Goal: Information Seeking & Learning: Learn about a topic

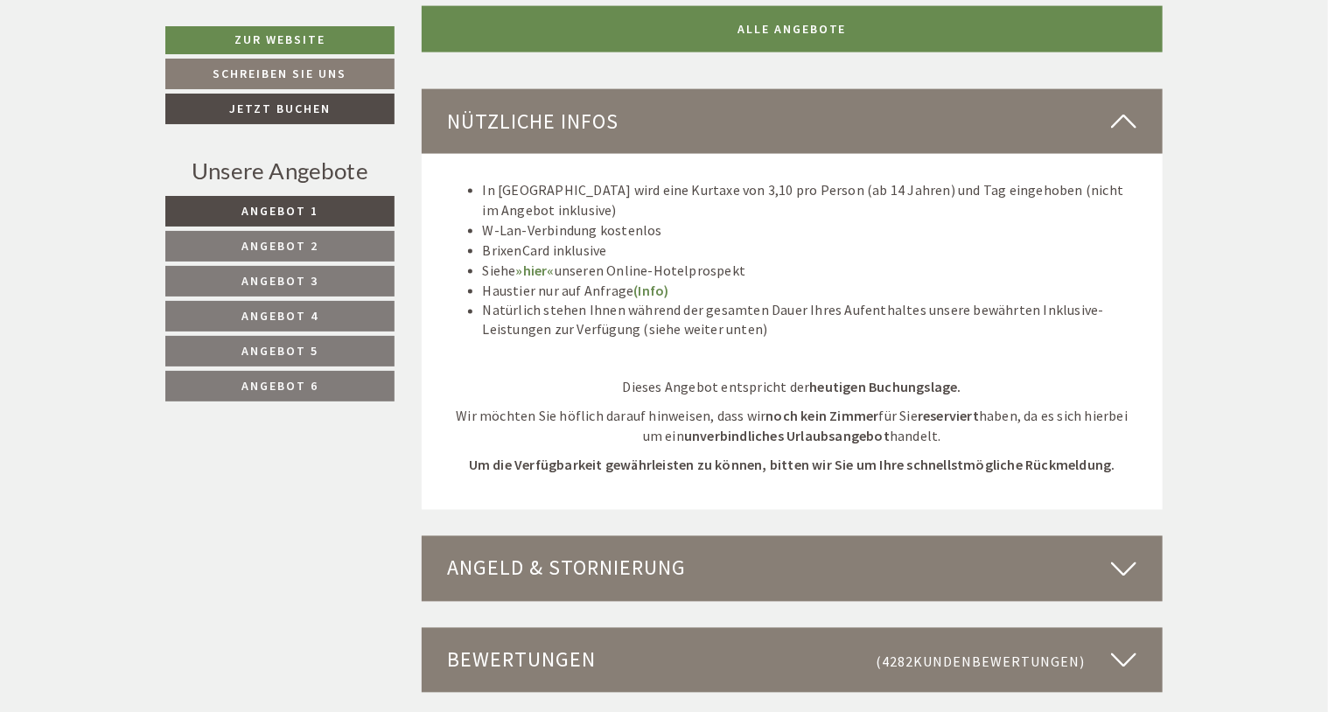
scroll to position [4637, 0]
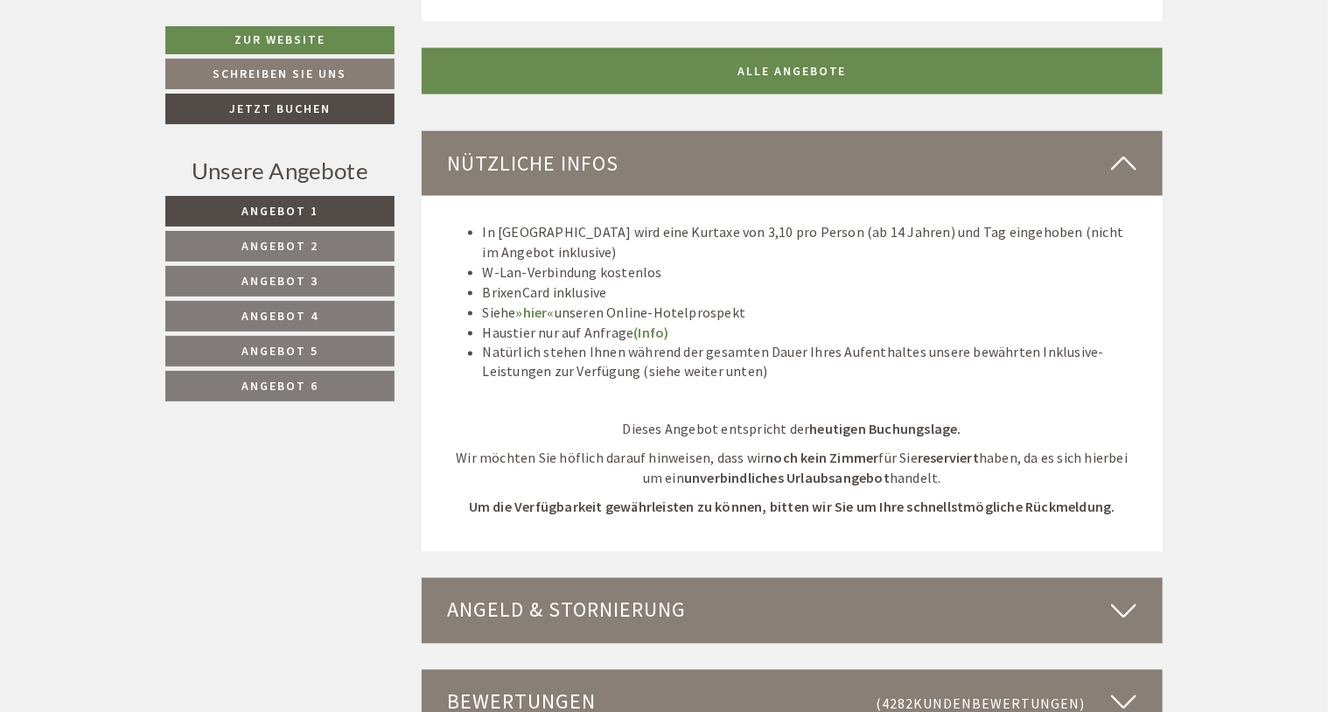
click at [299, 247] on span "Angebot 2" at bounding box center [279, 246] width 77 height 16
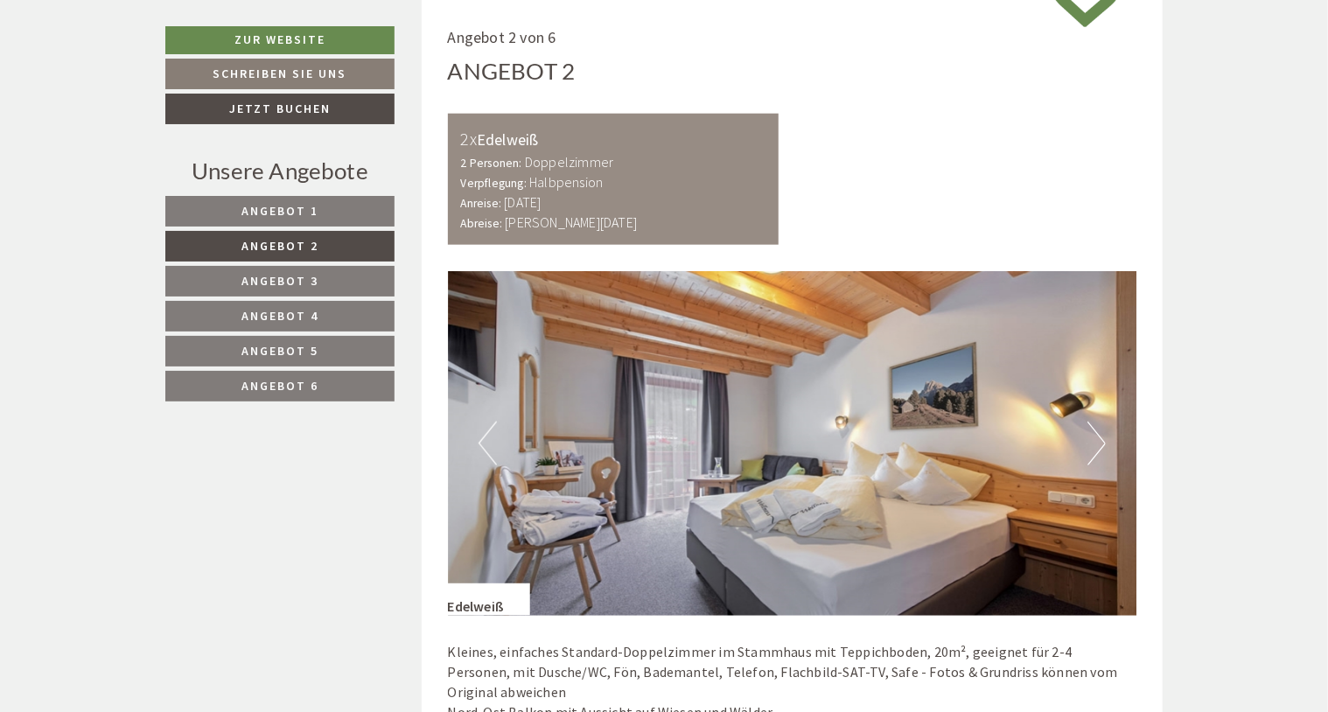
click at [319, 280] on link "Angebot 3" at bounding box center [279, 281] width 229 height 31
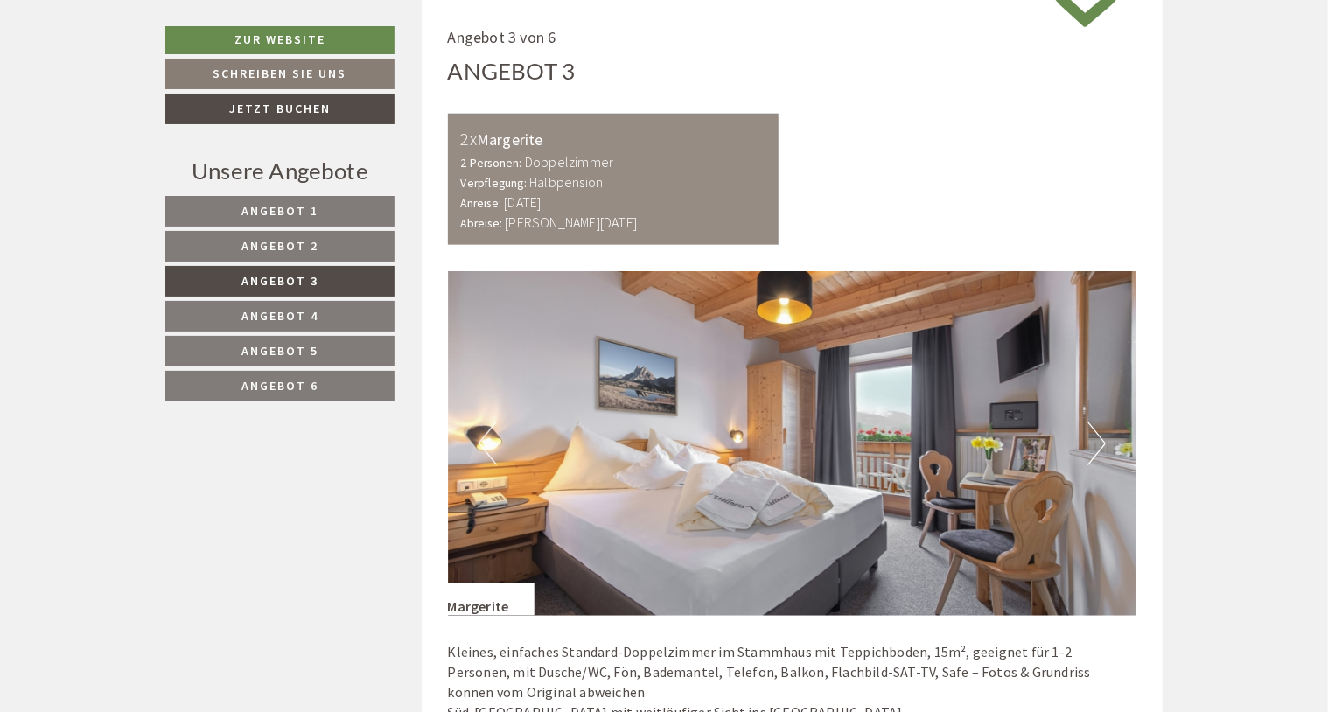
click at [308, 305] on link "Angebot 4" at bounding box center [279, 316] width 229 height 31
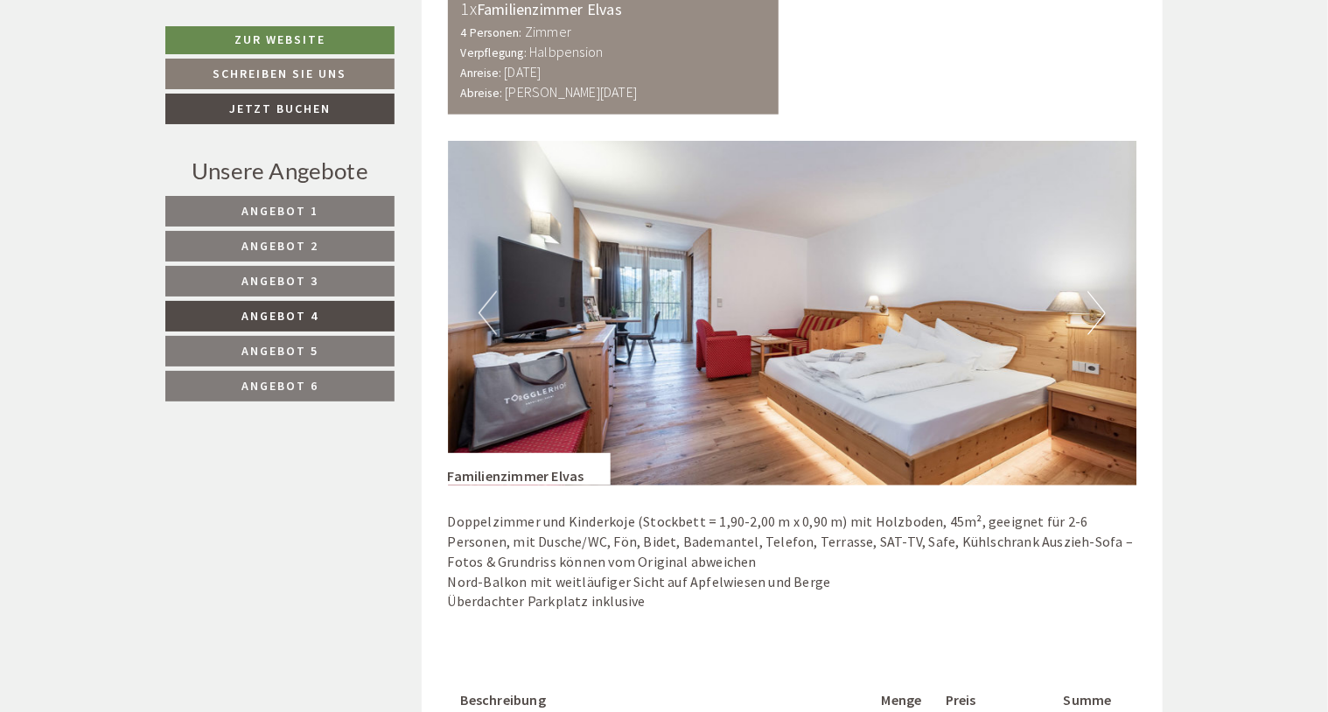
scroll to position [1027, 0]
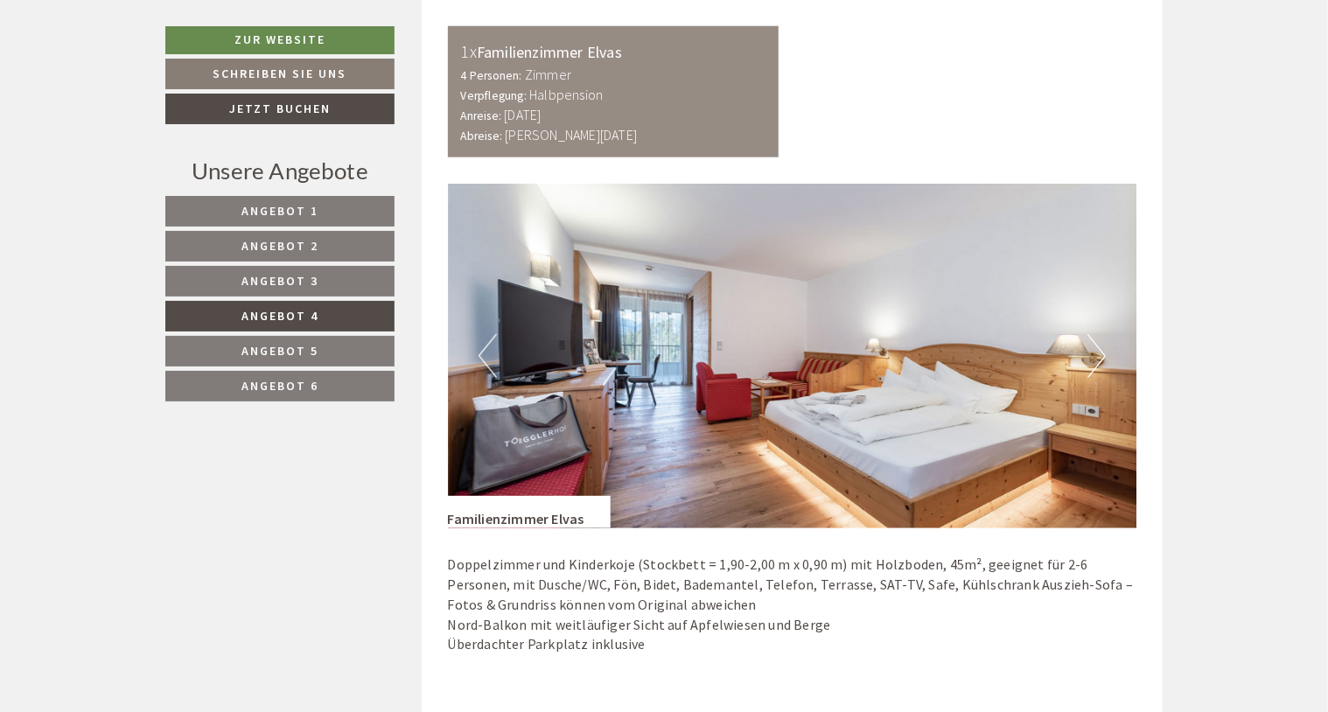
click at [308, 344] on span "Angebot 5" at bounding box center [279, 351] width 77 height 16
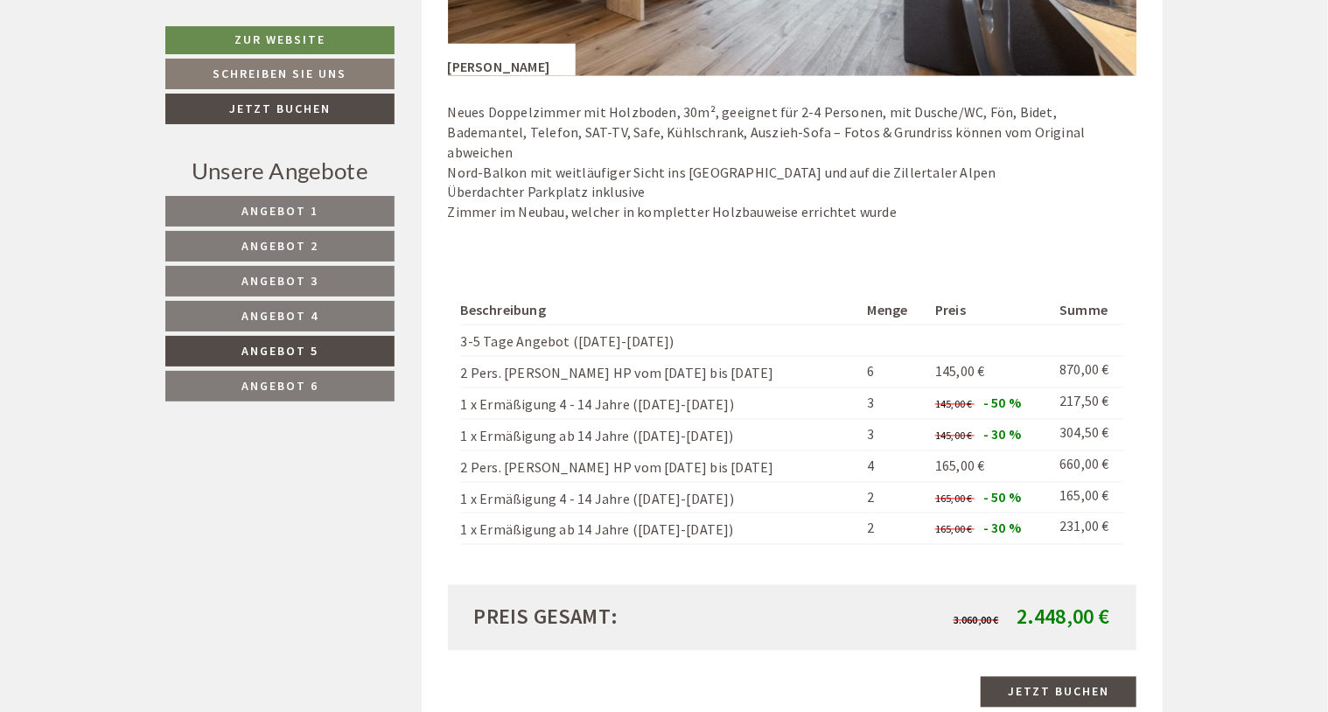
scroll to position [1465, 0]
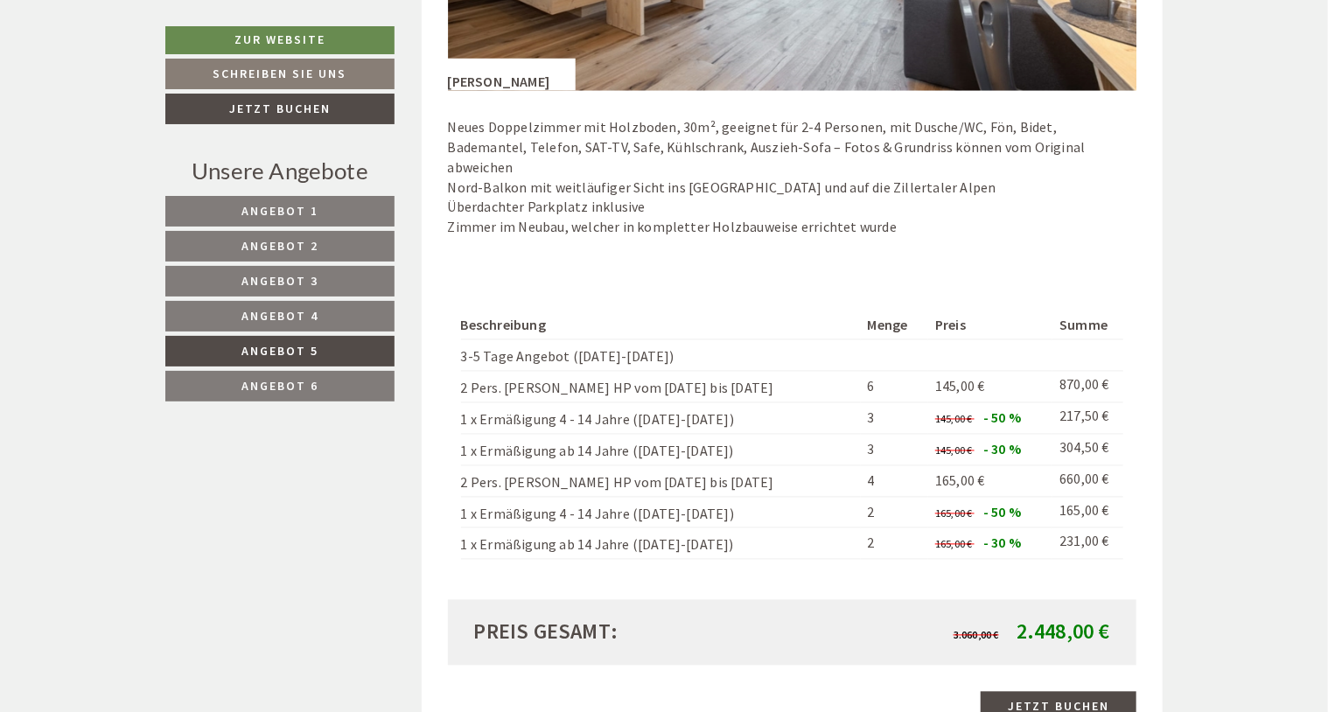
click at [313, 384] on span "Angebot 6" at bounding box center [279, 386] width 77 height 16
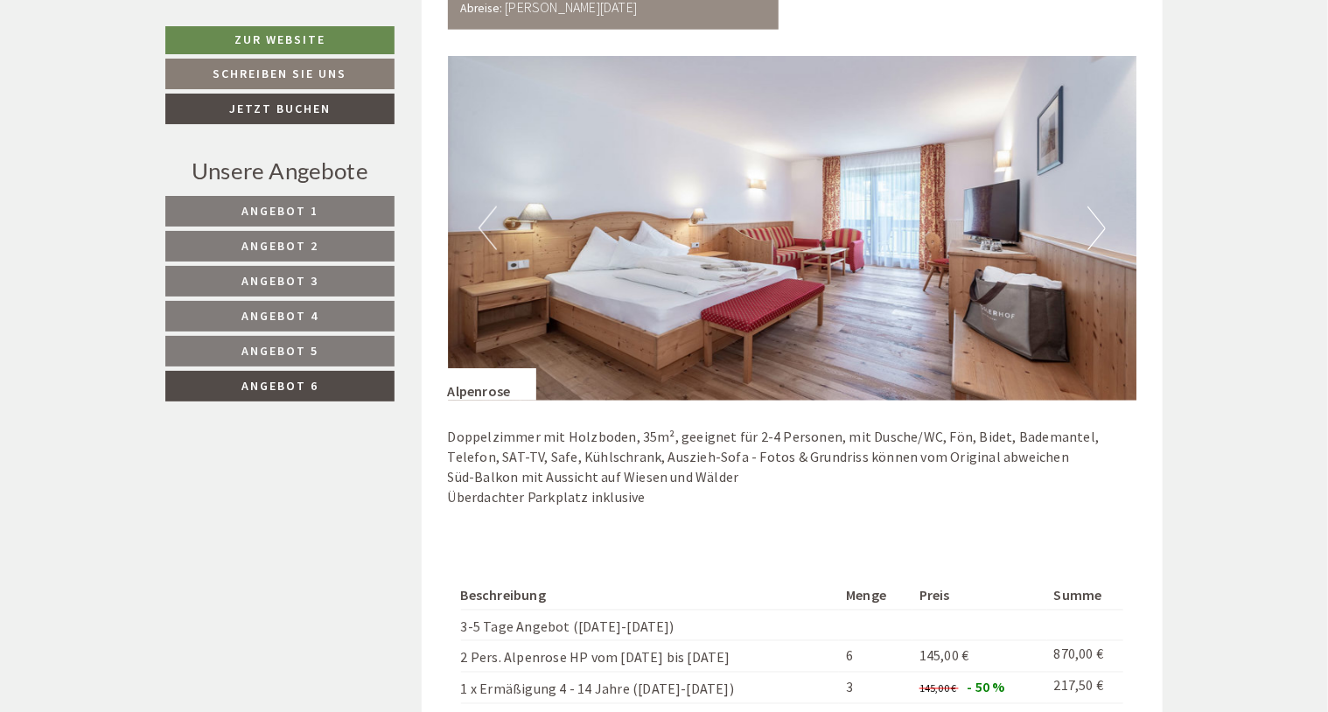
scroll to position [1115, 0]
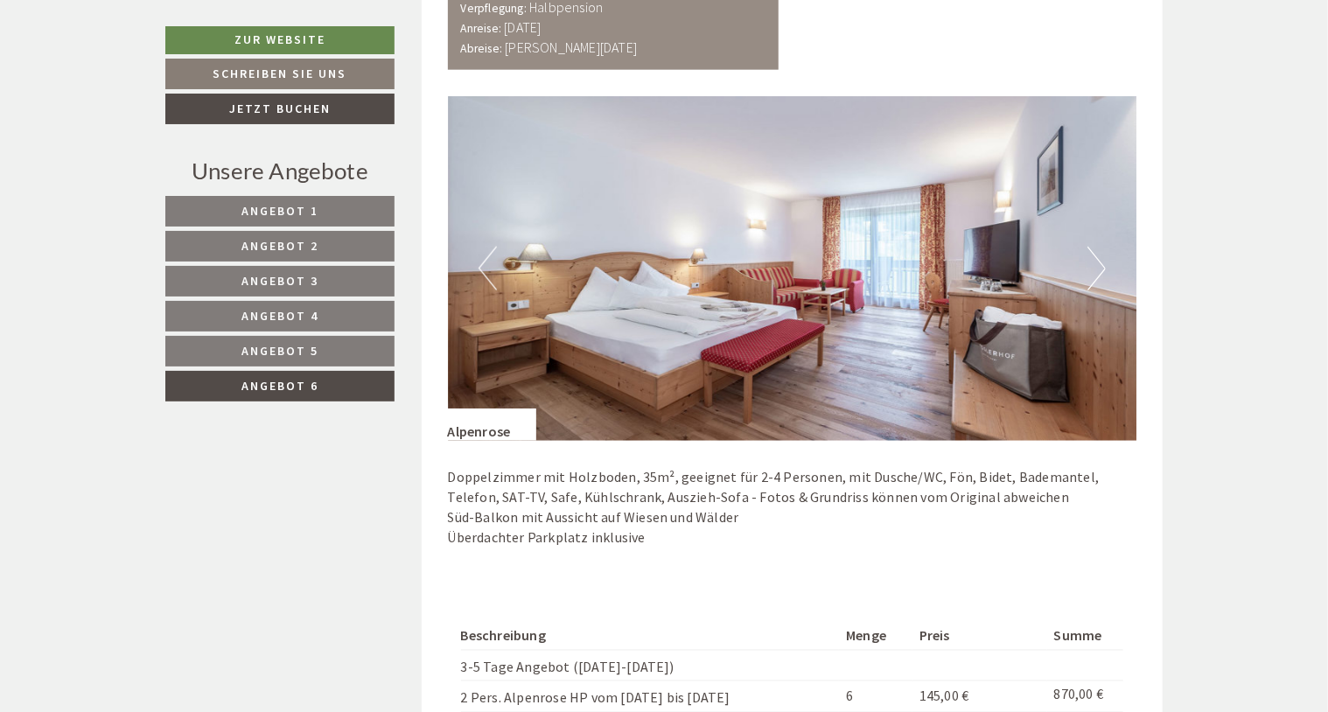
click at [298, 206] on span "Angebot 1" at bounding box center [279, 211] width 77 height 16
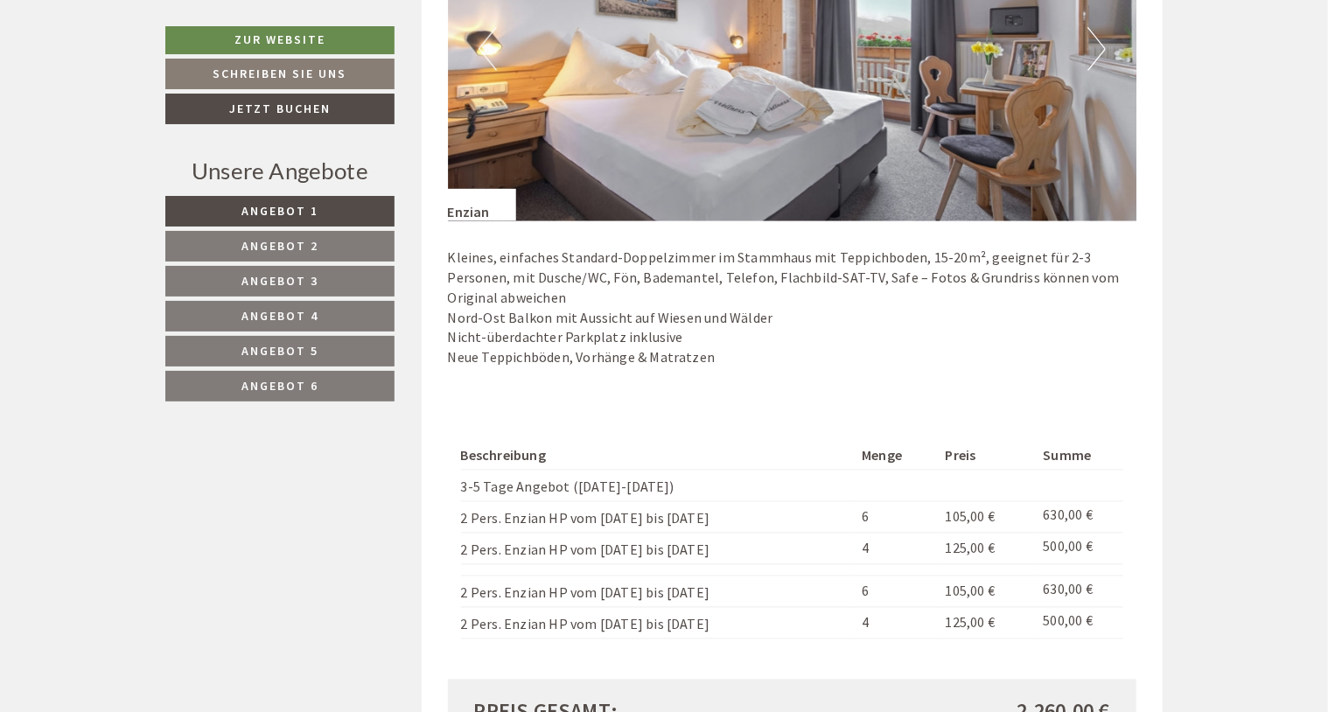
scroll to position [1465, 0]
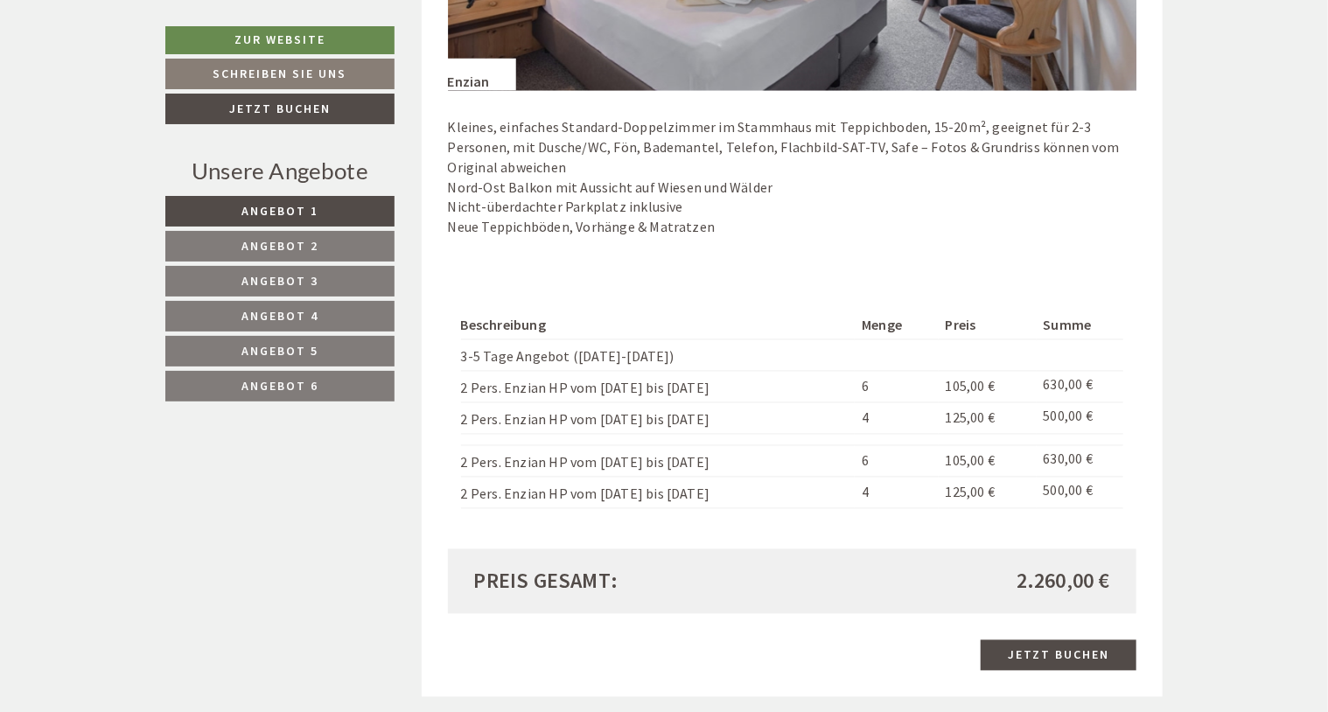
click at [302, 273] on span "Angebot 3" at bounding box center [279, 281] width 77 height 16
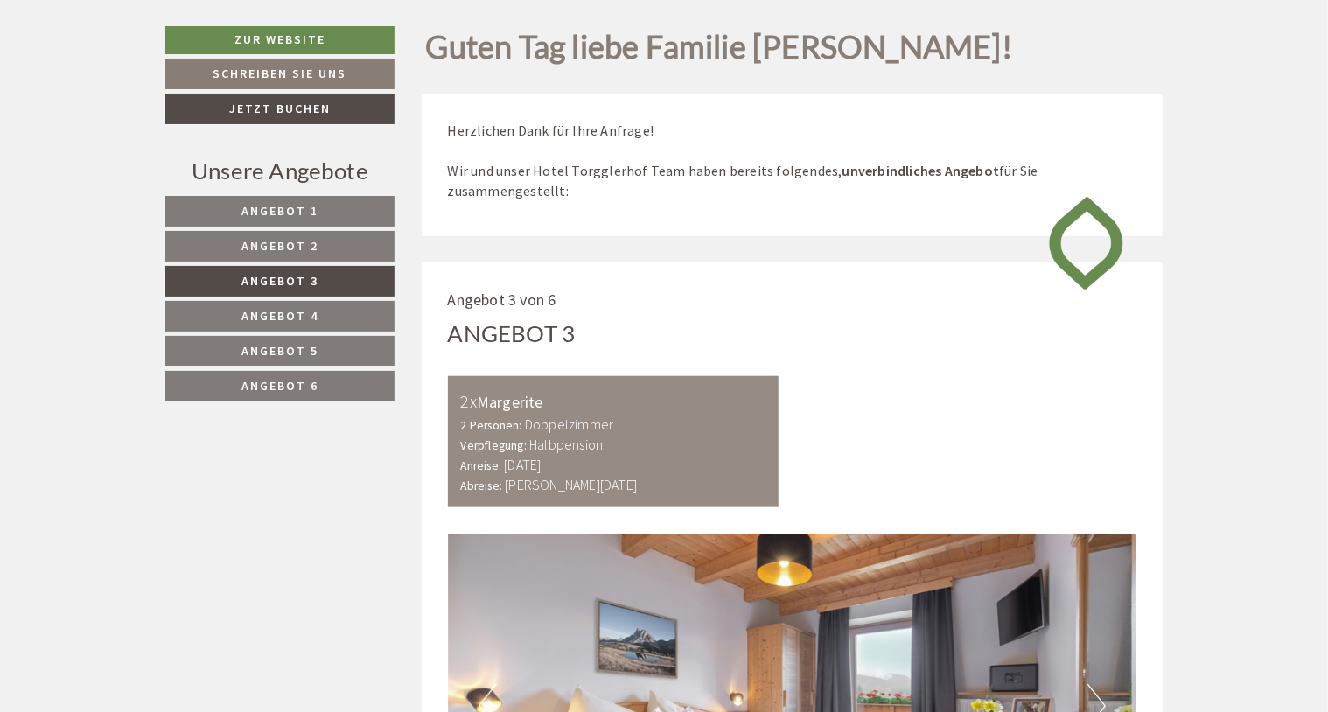
scroll to position [1115, 0]
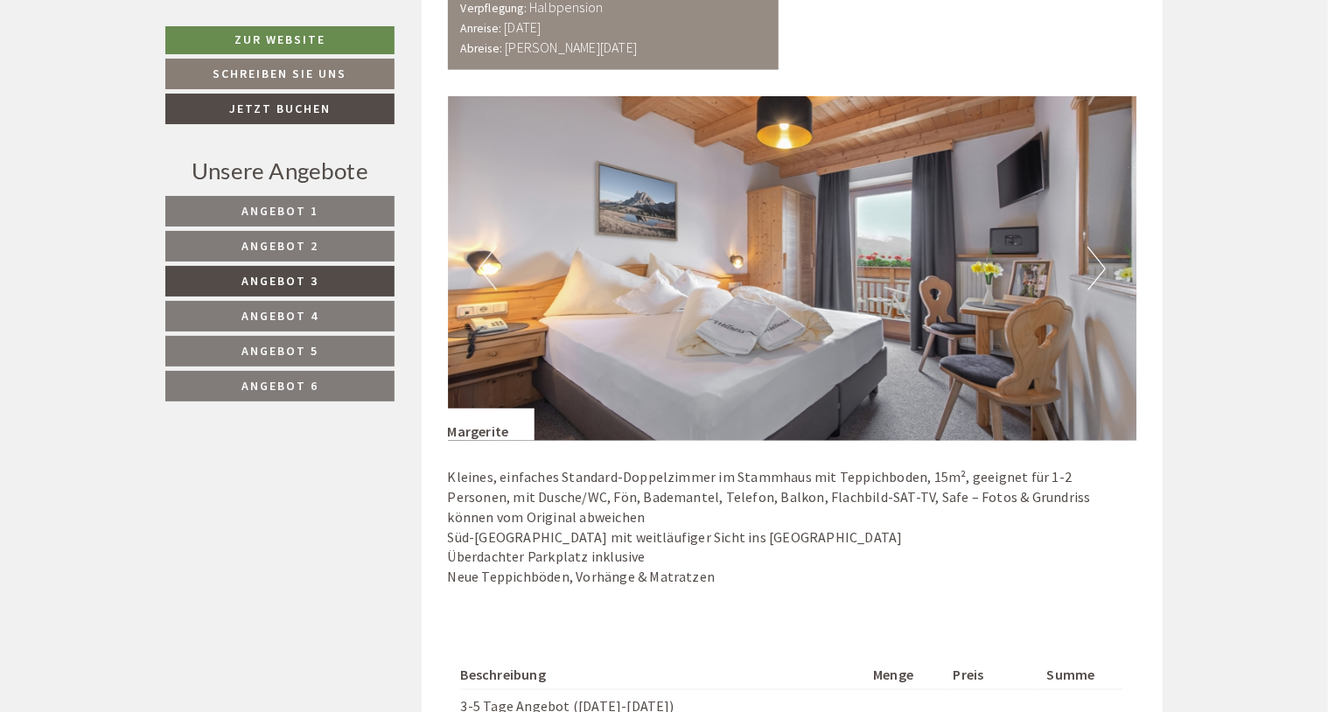
click at [297, 213] on span "Angebot 1" at bounding box center [279, 211] width 77 height 16
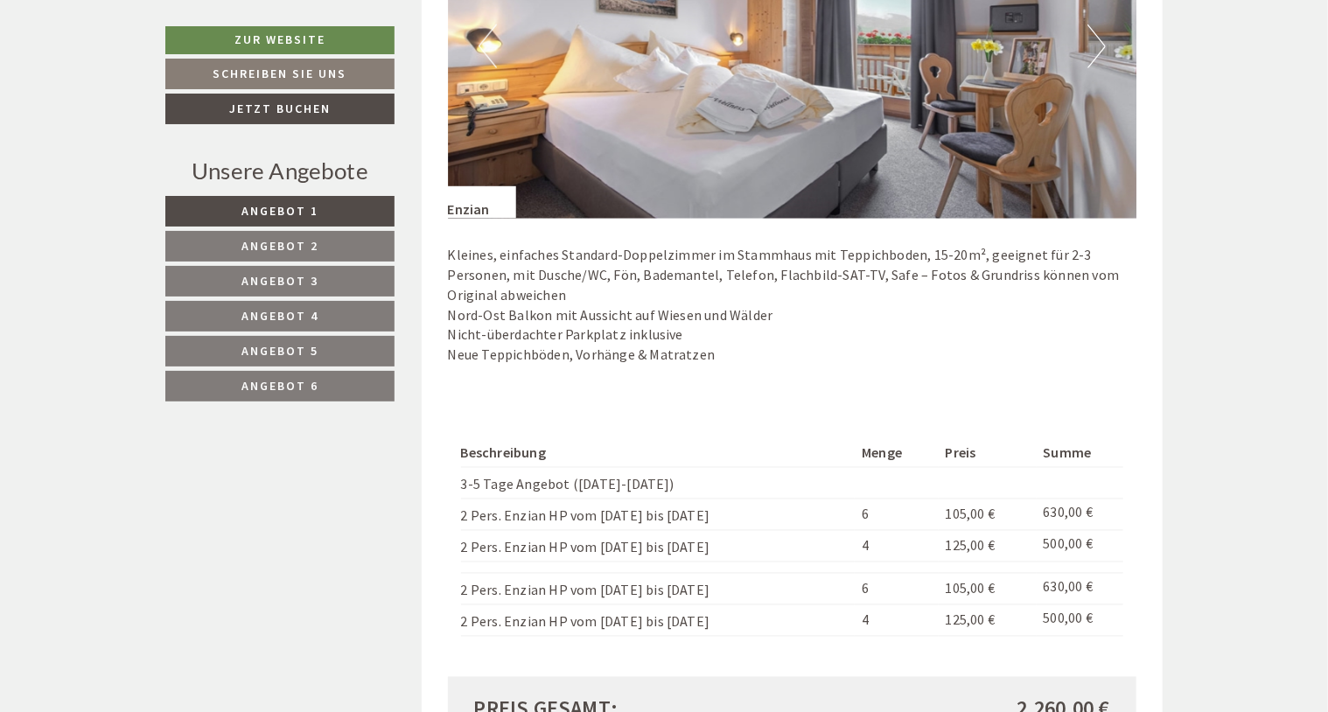
scroll to position [1400, 0]
